Goal: Check status: Check status

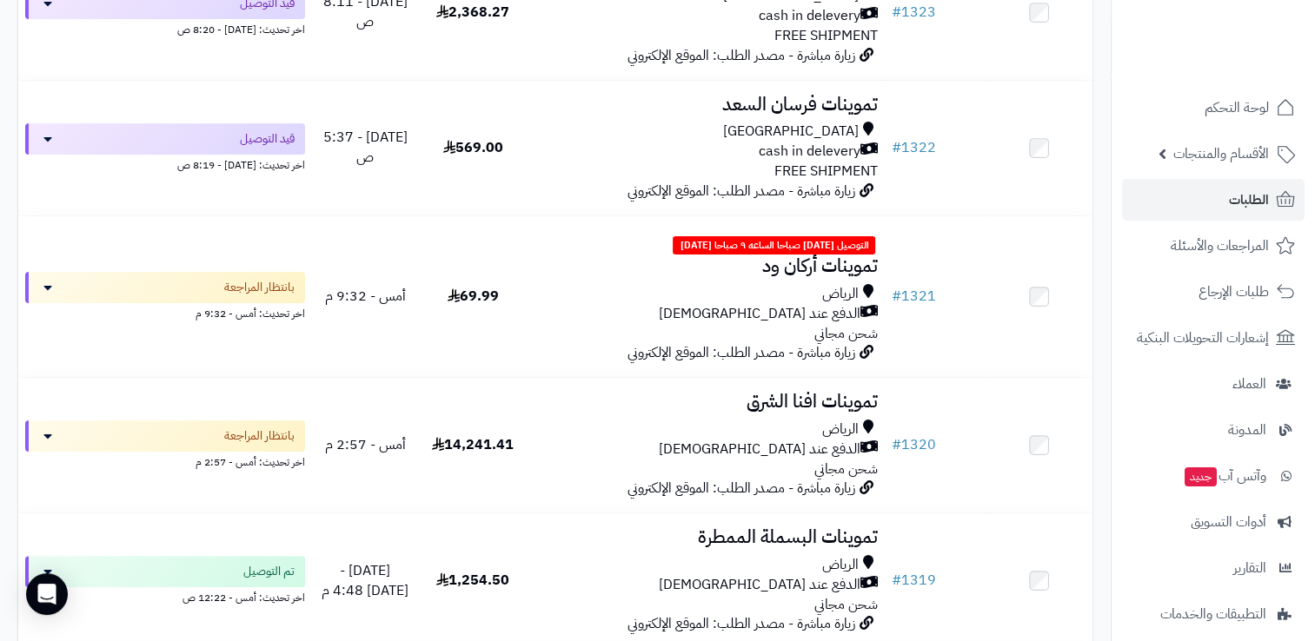
scroll to position [348, 0]
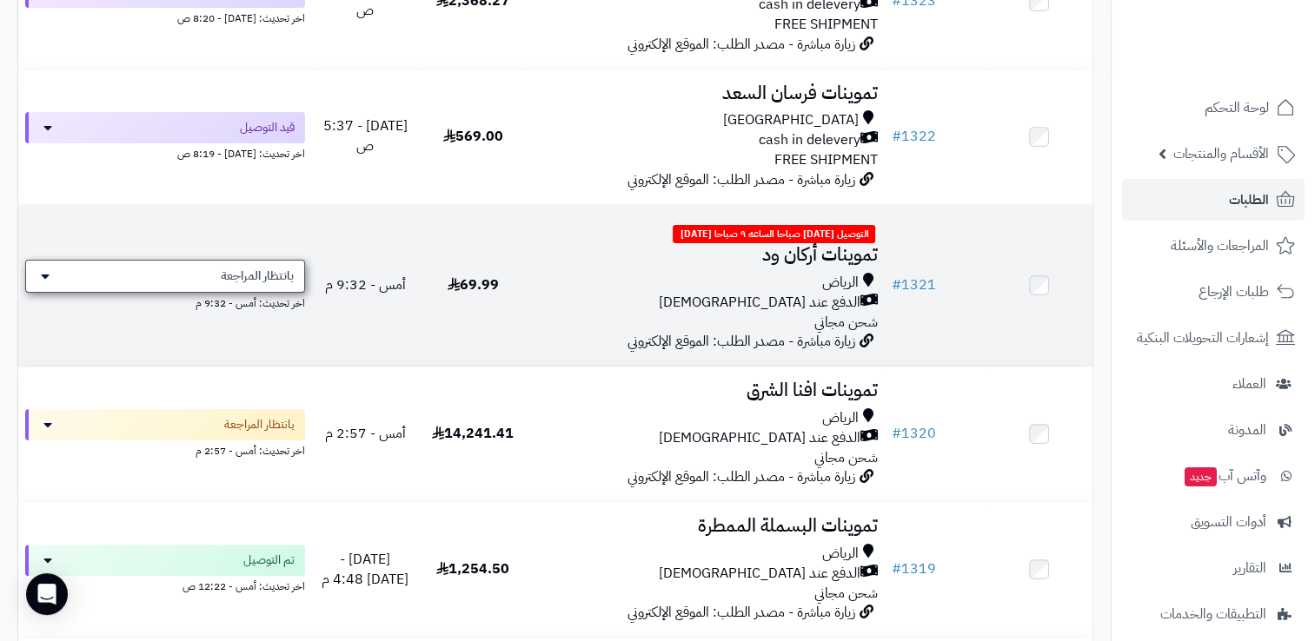
click at [41, 276] on icon at bounding box center [45, 276] width 9 height 14
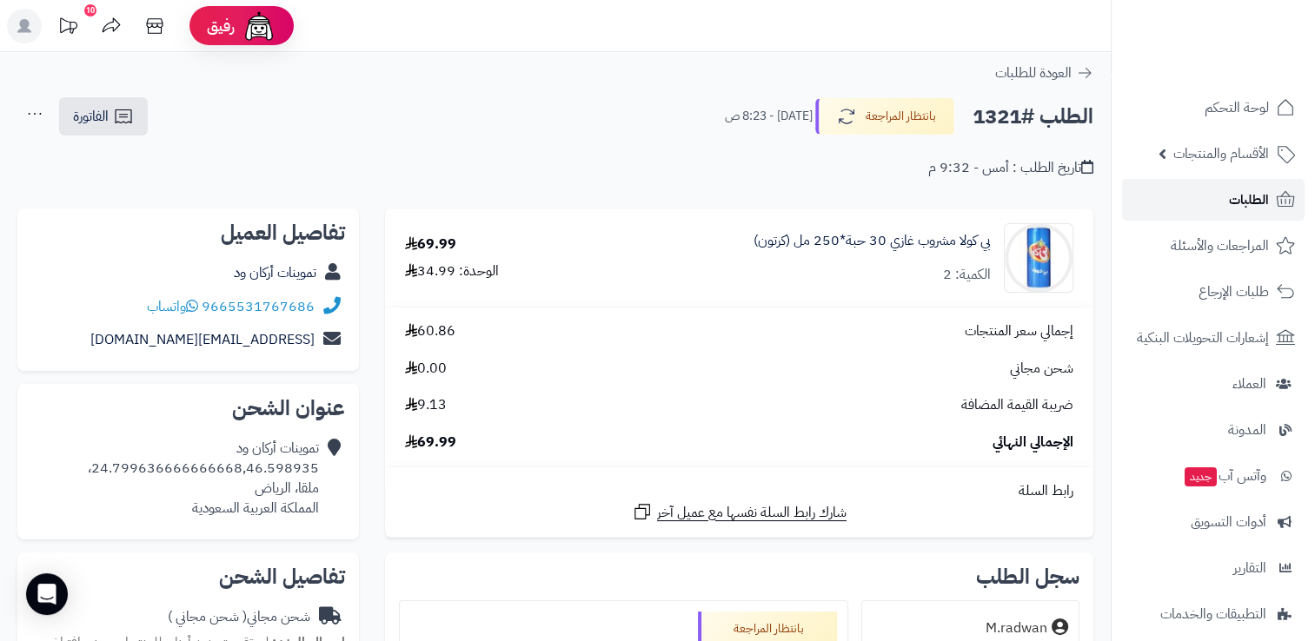
click at [1239, 212] on link "الطلبات" at bounding box center [1213, 200] width 182 height 42
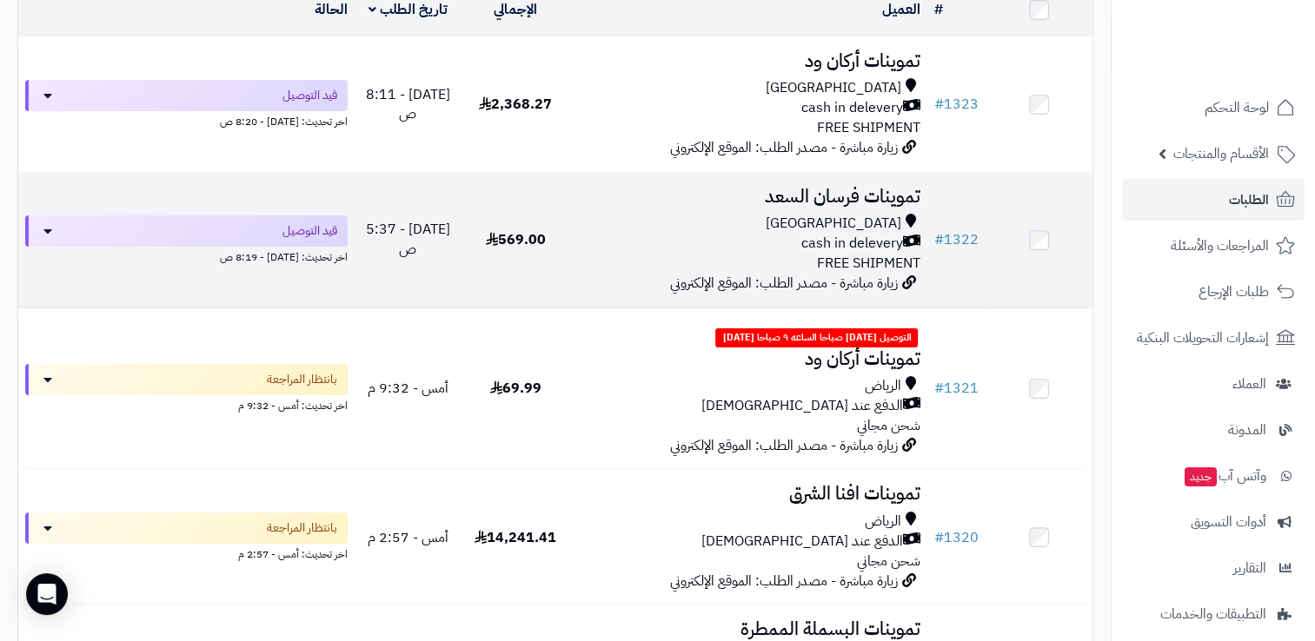
scroll to position [87, 0]
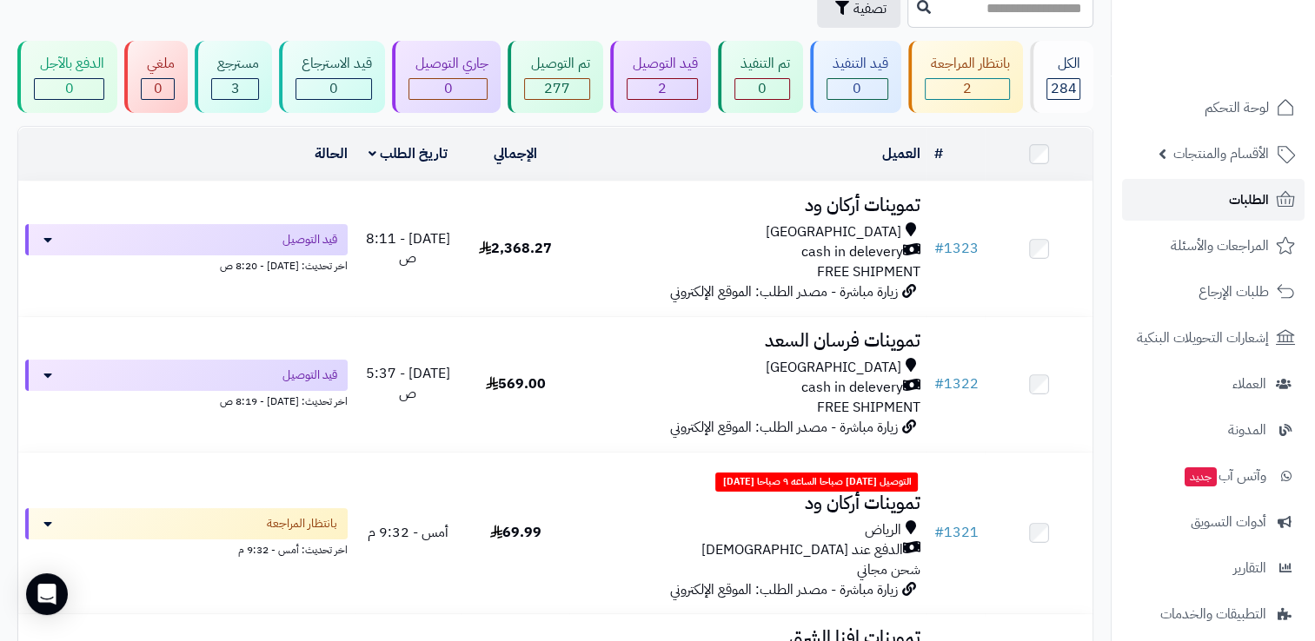
click at [1195, 201] on link "الطلبات" at bounding box center [1213, 200] width 182 height 42
